Goal: Use online tool/utility: Utilize a website feature to perform a specific function

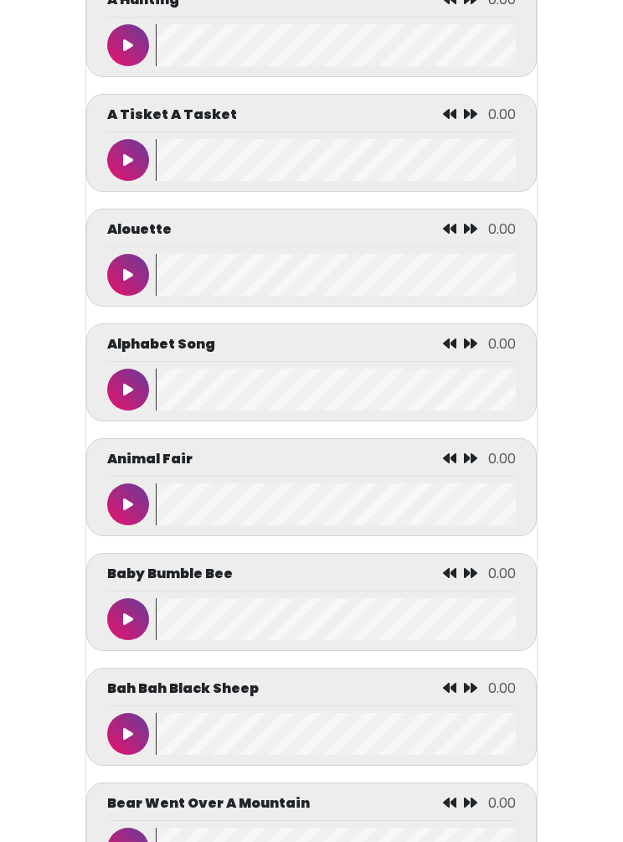
scroll to position [641, 0]
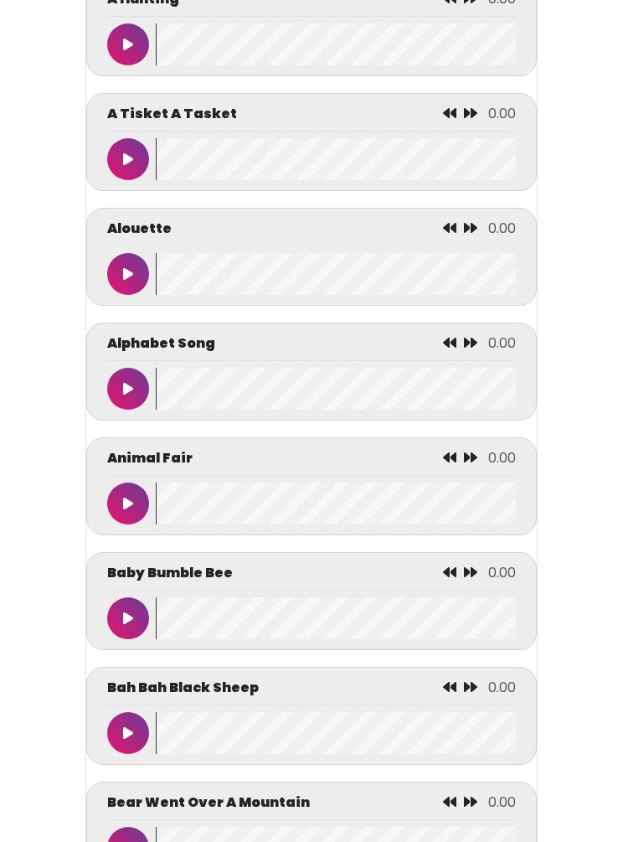
click at [132, 285] on button at bounding box center [128, 274] width 42 height 42
click at [123, 287] on button at bounding box center [128, 274] width 42 height 42
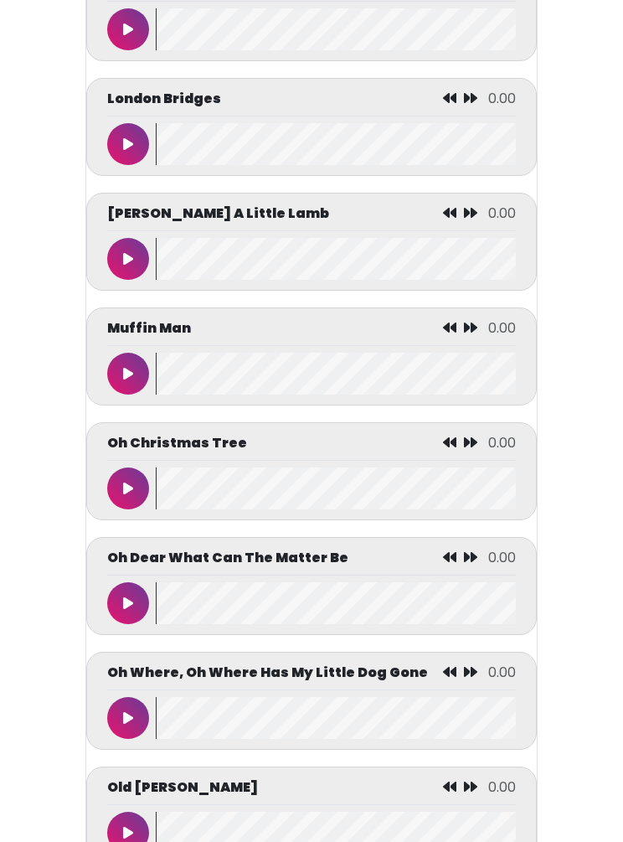
scroll to position [5281, 0]
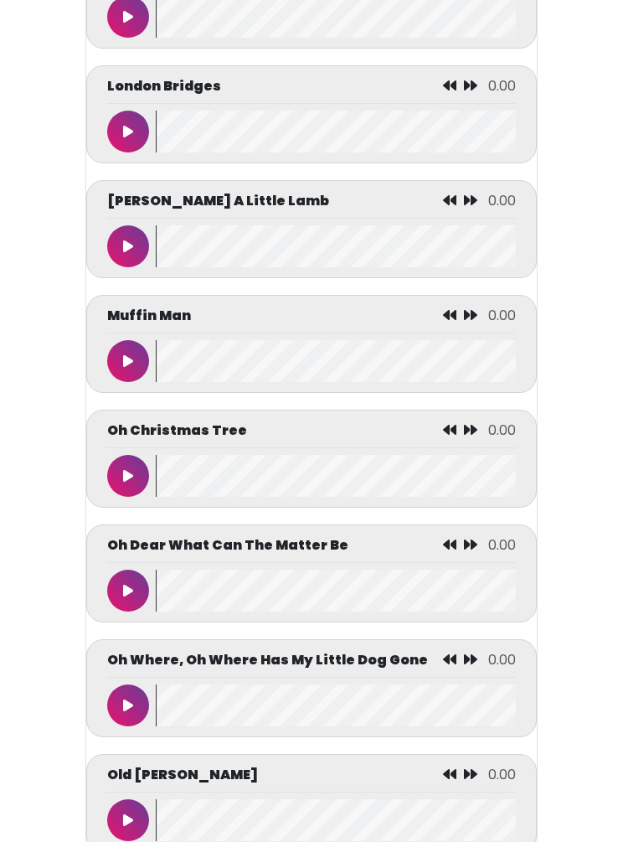
click at [120, 267] on button at bounding box center [128, 246] width 42 height 42
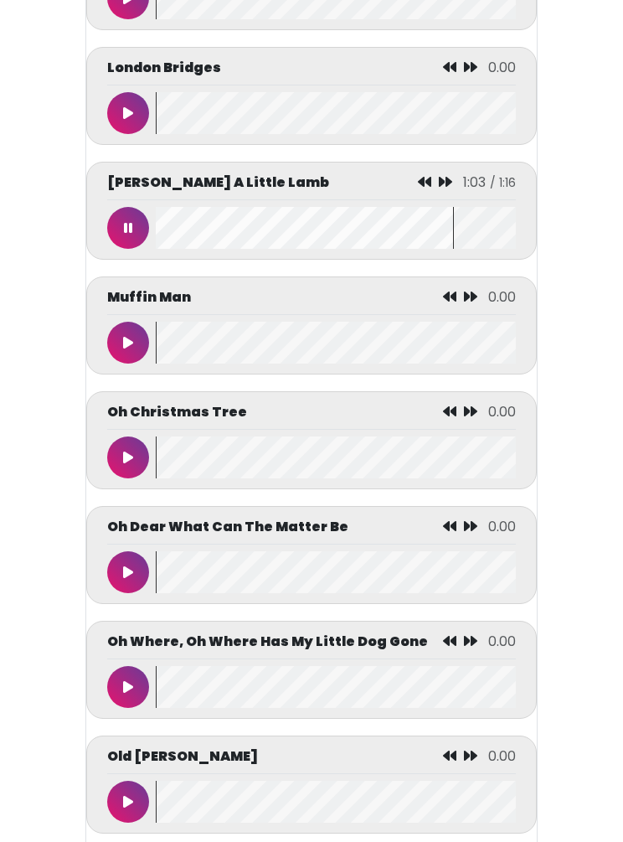
scroll to position [5304, 0]
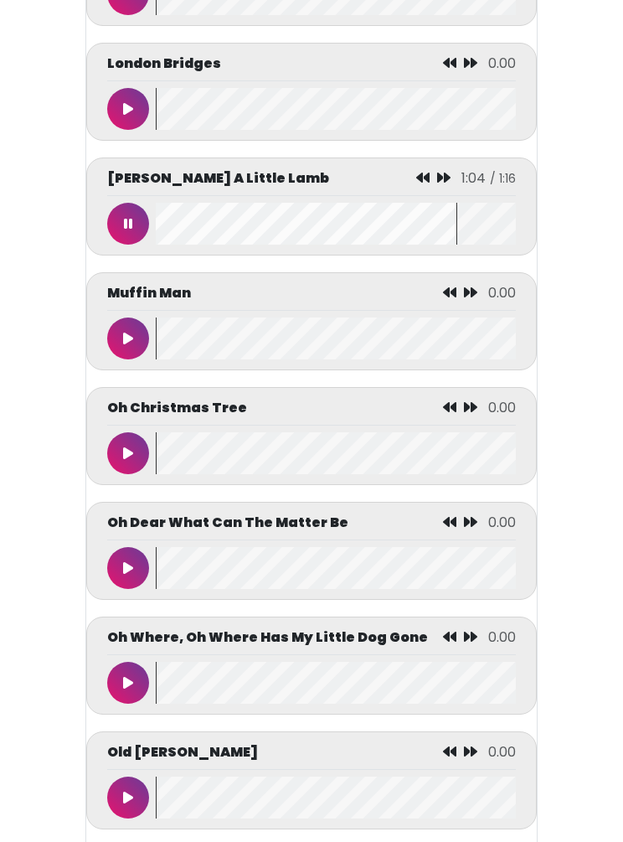
click at [117, 222] on button at bounding box center [128, 224] width 42 height 42
click at [420, 183] on div "[PERSON_NAME] A Little Lamb 1:04 / 1:16" at bounding box center [311, 207] width 451 height 98
click at [421, 182] on div "[PERSON_NAME] A Little Lamb 1:04 / 1:16" at bounding box center [311, 207] width 451 height 98
click at [367, 194] on div "[PERSON_NAME] A Little Lamb 1:04 / 1:16" at bounding box center [311, 182] width 409 height 28
click at [499, 222] on wave at bounding box center [336, 224] width 360 height 42
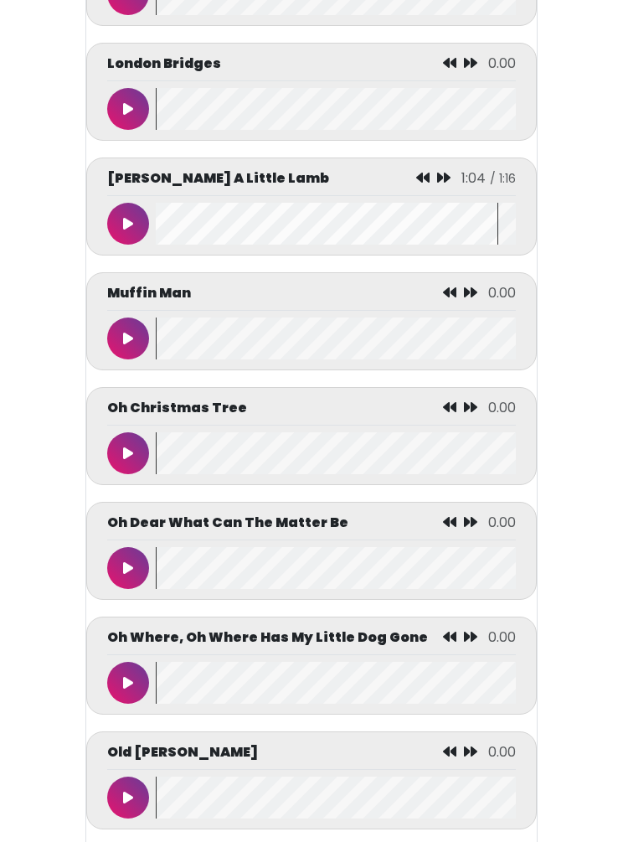
click at [421, 237] on wave at bounding box center [336, 224] width 360 height 42
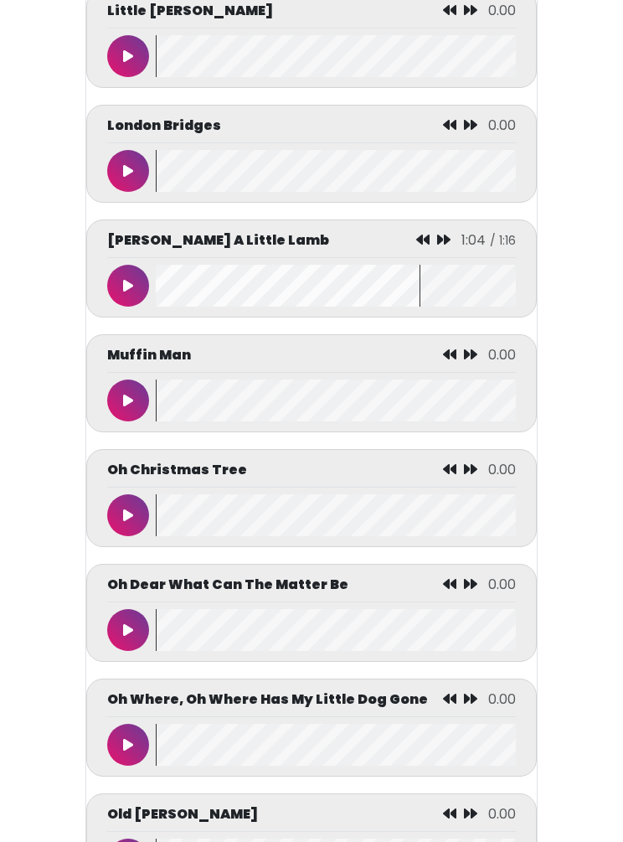
scroll to position [5240, 0]
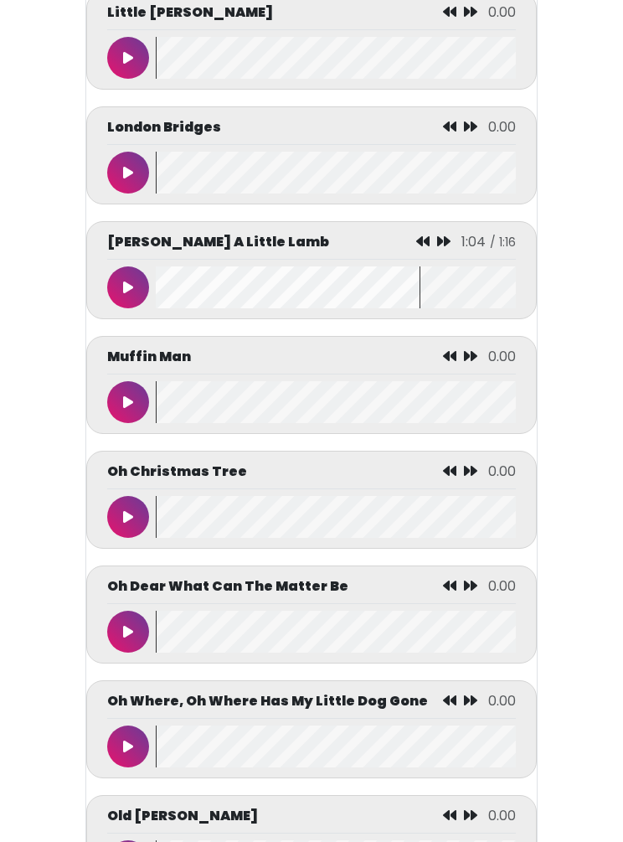
click at [428, 248] on icon at bounding box center [422, 241] width 13 height 13
click at [419, 248] on icon at bounding box center [422, 241] width 13 height 13
click at [423, 245] on div "[PERSON_NAME] A Little Lamb 1:04 / 1:16" at bounding box center [311, 270] width 451 height 98
click at [430, 248] on icon at bounding box center [422, 241] width 13 height 13
click at [414, 252] on div "[PERSON_NAME] A Little Lamb 1:04 / 1:16" at bounding box center [311, 246] width 409 height 28
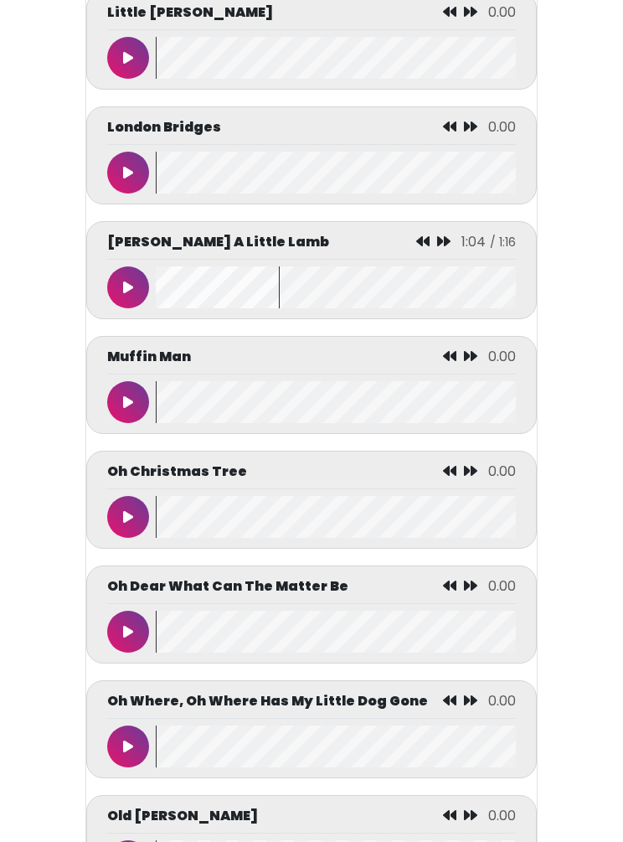
click at [421, 248] on icon at bounding box center [422, 241] width 13 height 13
click at [429, 246] on div "[PERSON_NAME] A Little Lamb 1:04 / 1:16" at bounding box center [311, 270] width 451 height 98
click at [418, 242] on div "[PERSON_NAME] A Little Lamb 1:04 / 1:16" at bounding box center [311, 270] width 451 height 98
click at [423, 248] on icon at bounding box center [422, 241] width 13 height 13
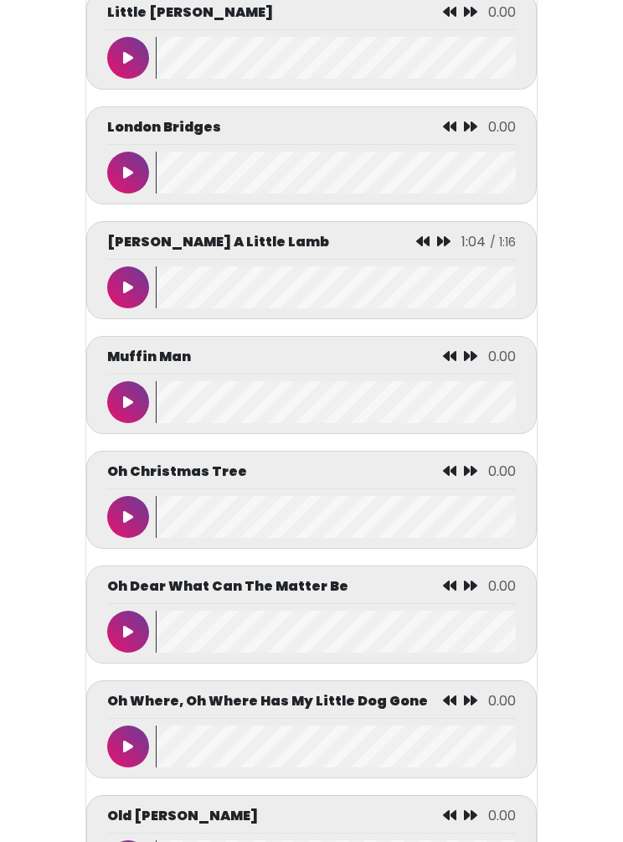
click at [107, 301] on button at bounding box center [128, 287] width 42 height 42
click at [111, 308] on button at bounding box center [128, 287] width 42 height 42
click at [425, 248] on icon at bounding box center [428, 241] width 13 height 13
click at [422, 248] on icon at bounding box center [428, 241] width 13 height 13
click at [425, 246] on div "[PERSON_NAME] A Little Lamb 1:10 / 1:16" at bounding box center [311, 270] width 451 height 98
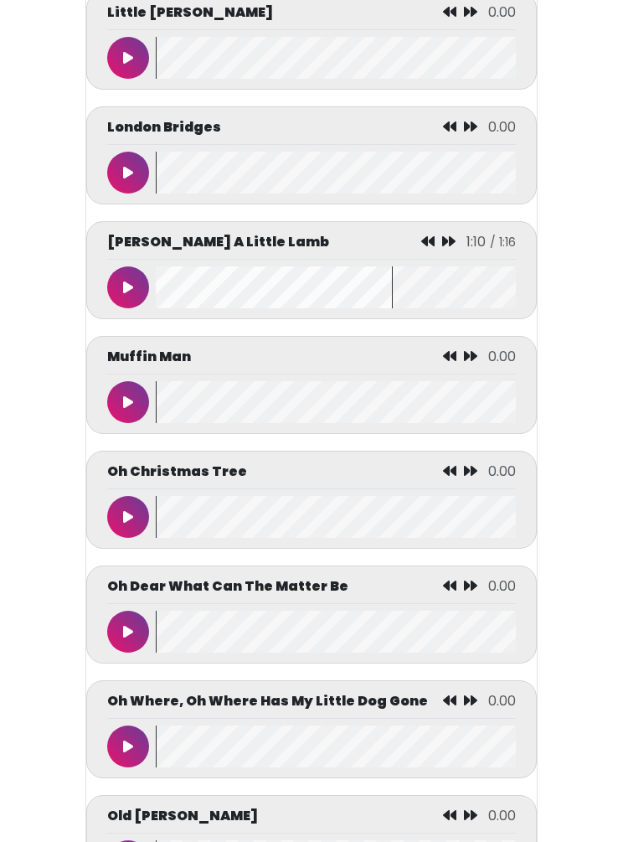
click at [425, 248] on icon at bounding box center [428, 241] width 13 height 13
click at [430, 248] on icon at bounding box center [428, 241] width 13 height 13
click at [424, 248] on icon at bounding box center [428, 241] width 13 height 13
click at [428, 248] on icon at bounding box center [428, 241] width 13 height 13
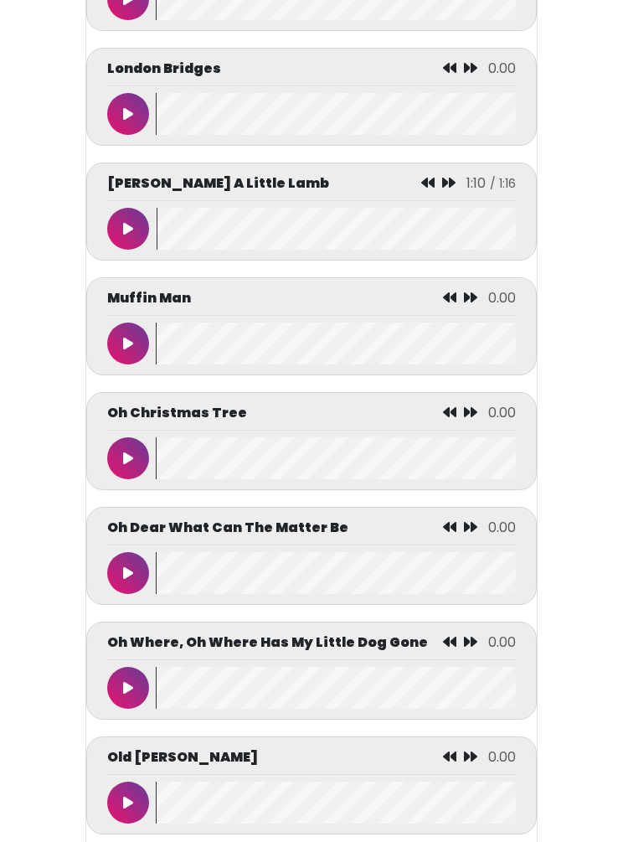
scroll to position [5299, 0]
